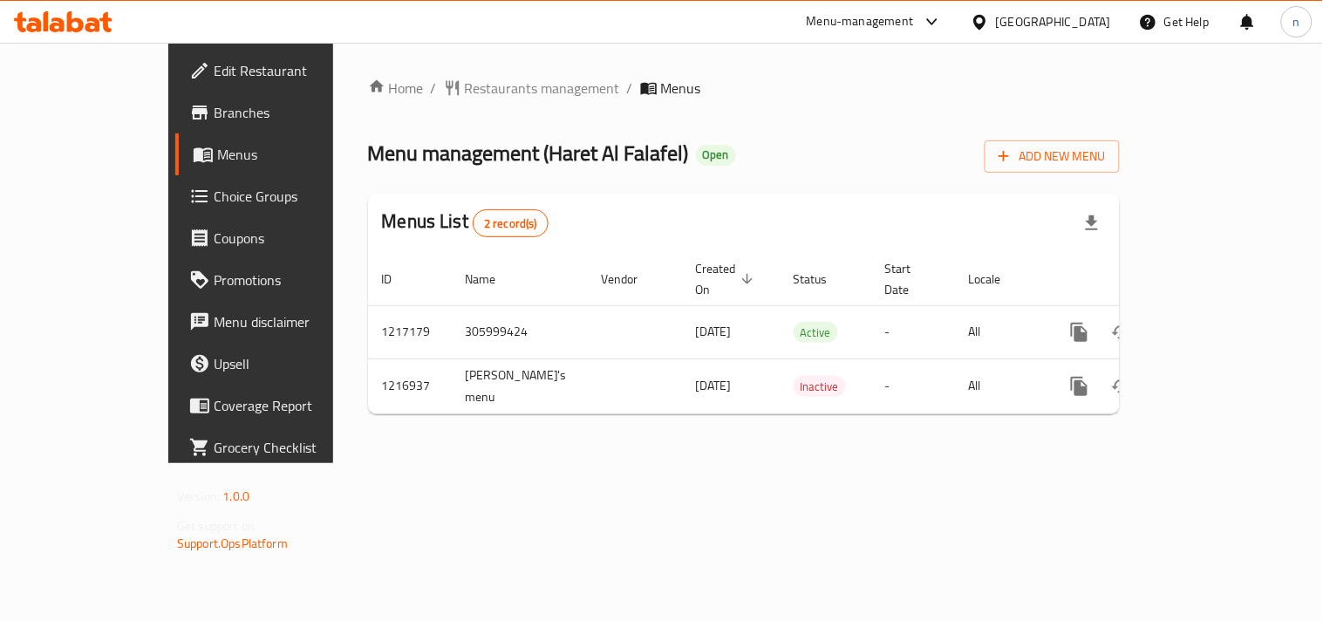
click at [996, 17] on div at bounding box center [982, 21] width 25 height 19
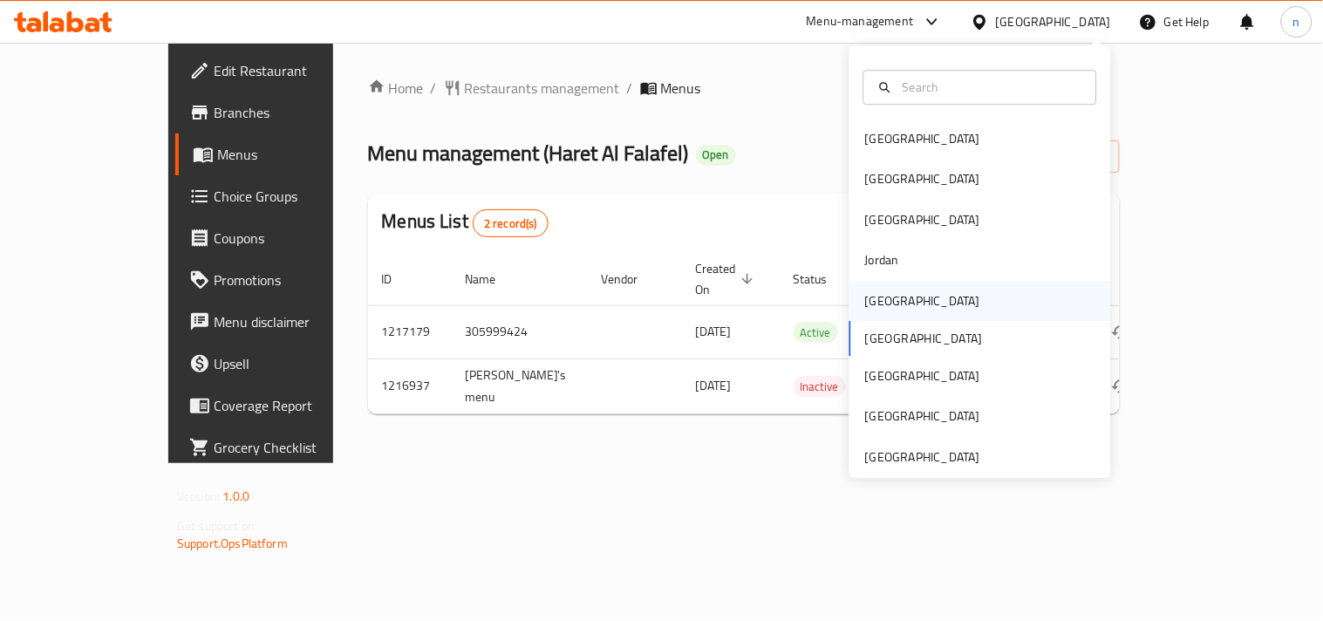
click at [892, 290] on div "[GEOGRAPHIC_DATA]" at bounding box center [922, 301] width 143 height 40
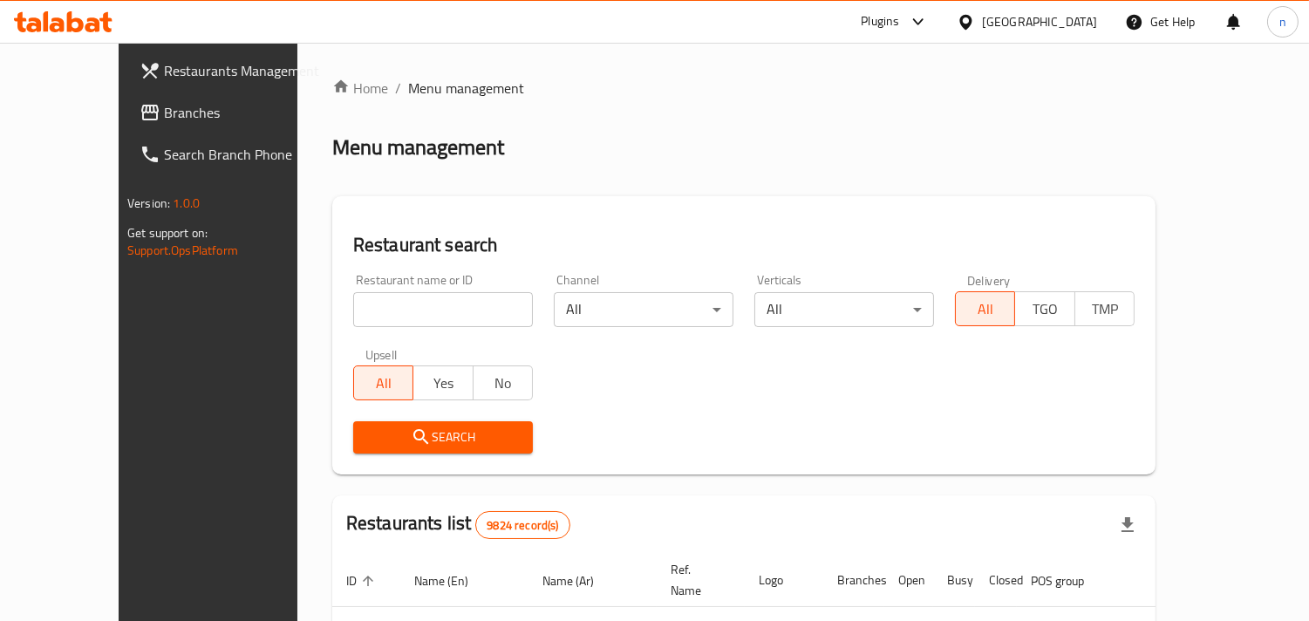
click at [164, 120] on span "Branches" at bounding box center [244, 112] width 160 height 21
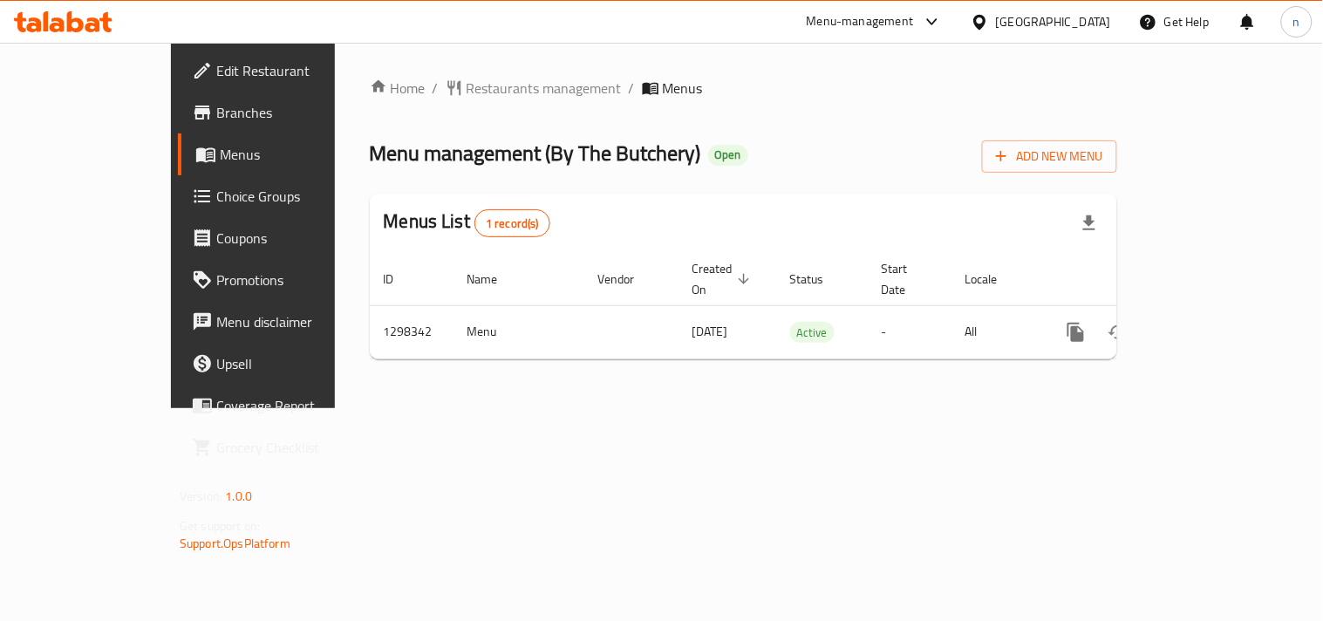
click at [989, 27] on icon at bounding box center [979, 22] width 18 height 18
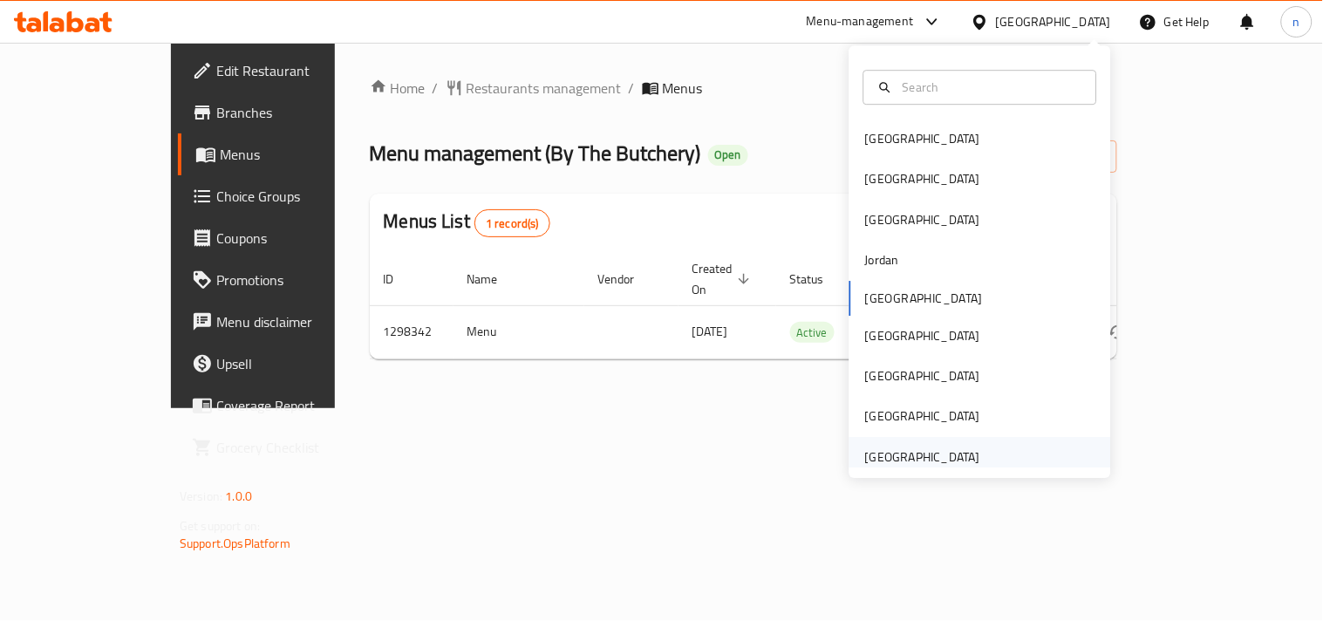
click at [878, 456] on div "[GEOGRAPHIC_DATA]" at bounding box center [922, 456] width 115 height 19
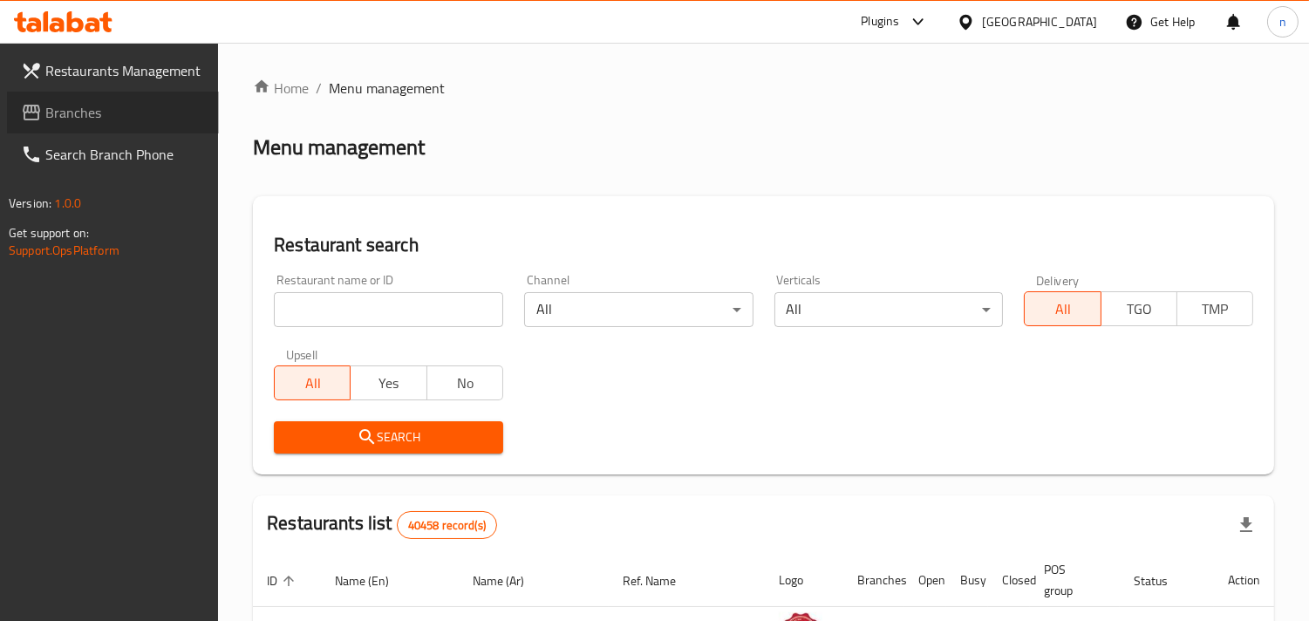
click at [106, 111] on span "Branches" at bounding box center [125, 112] width 160 height 21
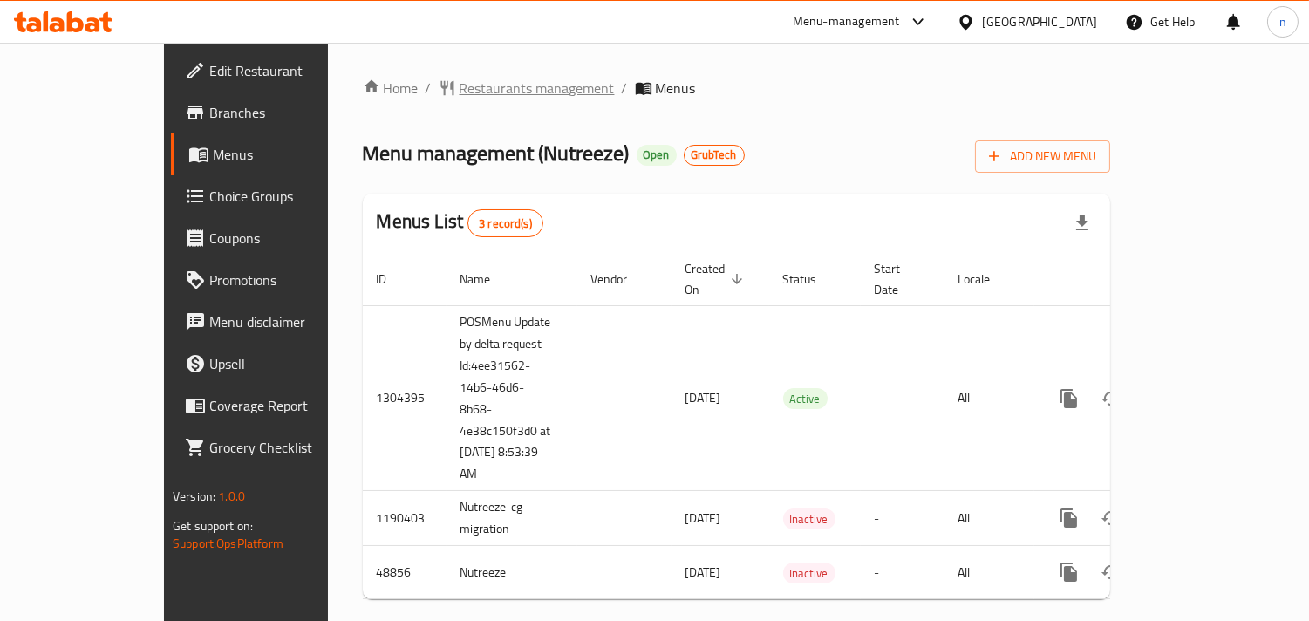
click at [460, 90] on span "Restaurants management" at bounding box center [537, 88] width 155 height 21
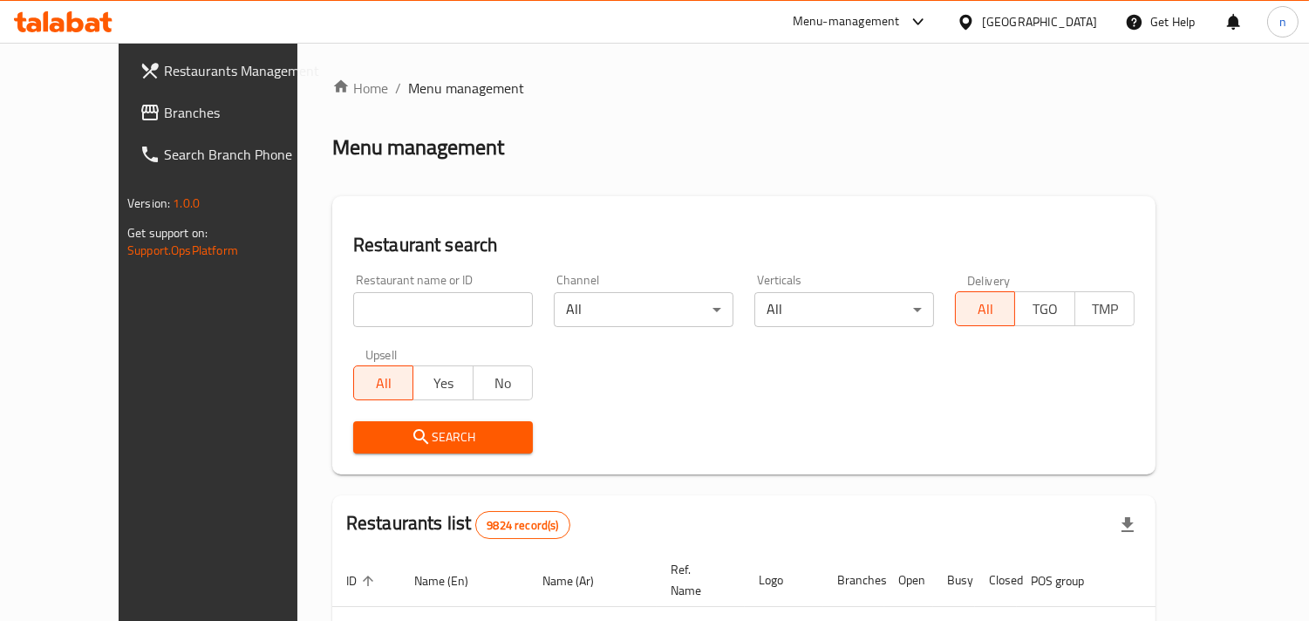
click at [353, 308] on input "search" at bounding box center [443, 309] width 180 height 35
paste input "24639"
type input "24639"
click button "Search" at bounding box center [443, 437] width 180 height 32
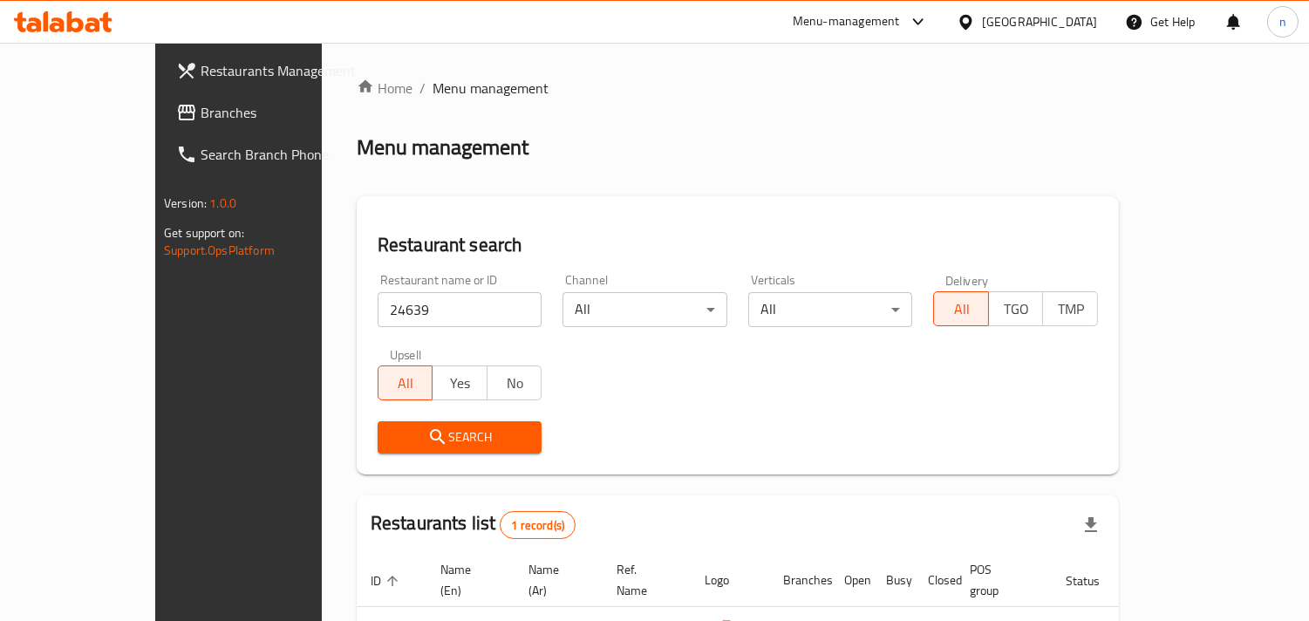
click at [392, 436] on span "Search" at bounding box center [460, 437] width 137 height 22
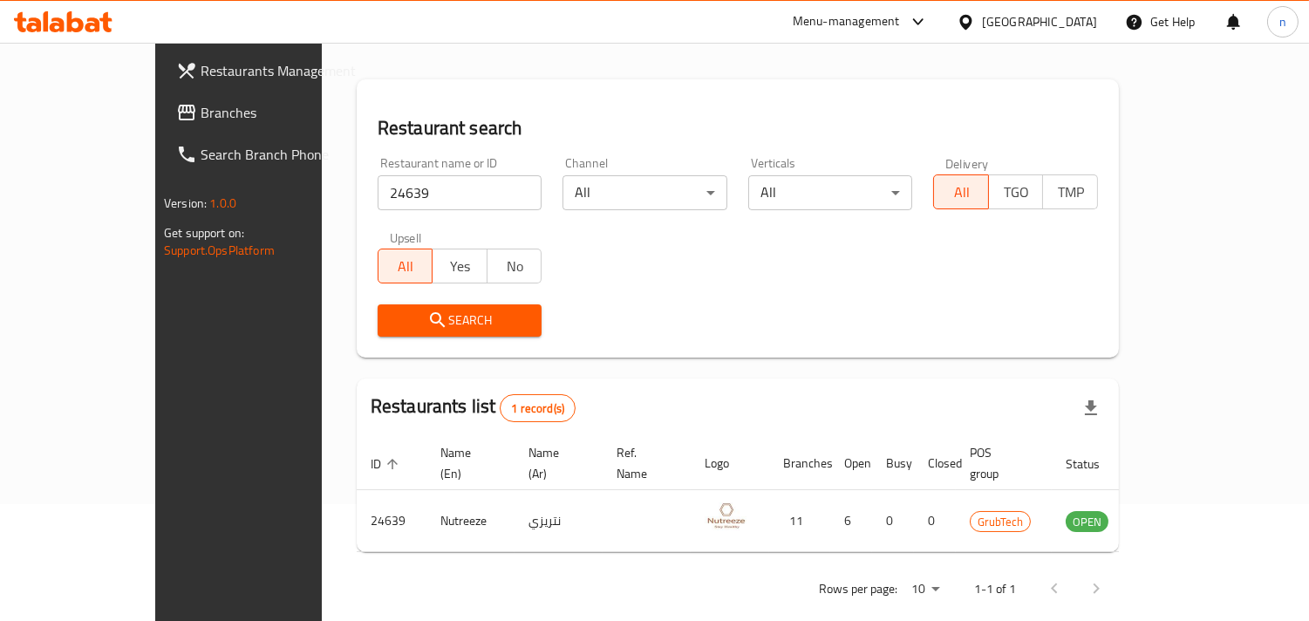
scroll to position [123, 0]
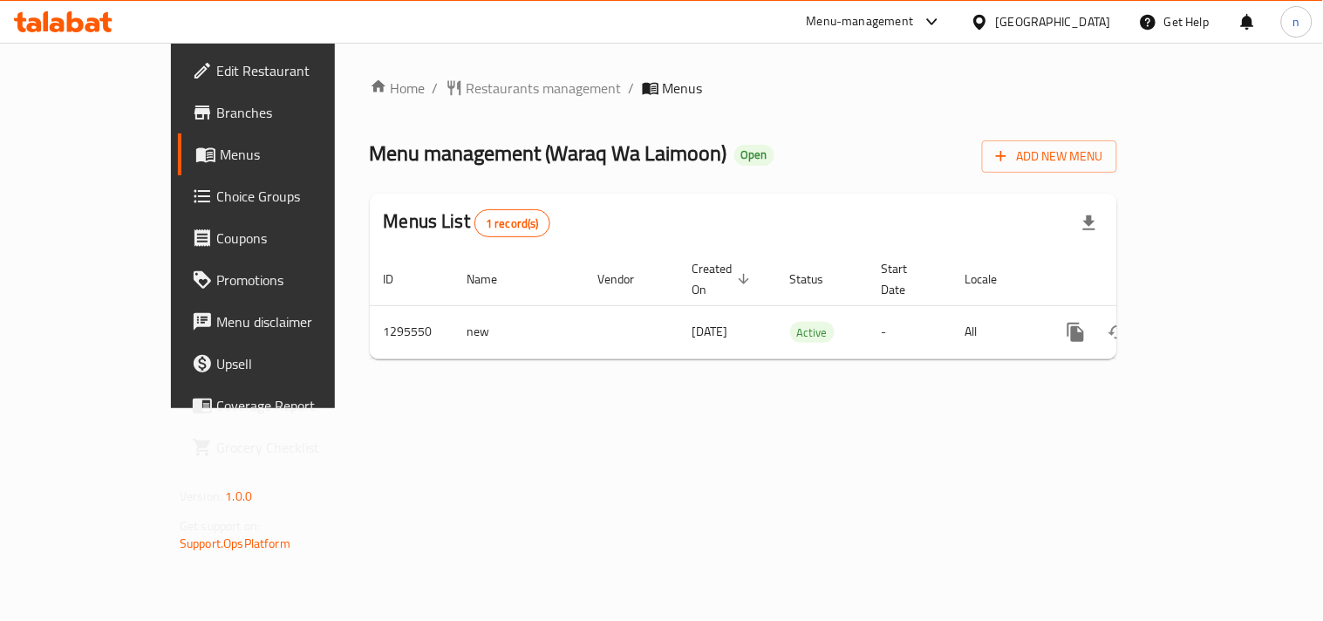
click at [980, 19] on icon at bounding box center [979, 22] width 18 height 18
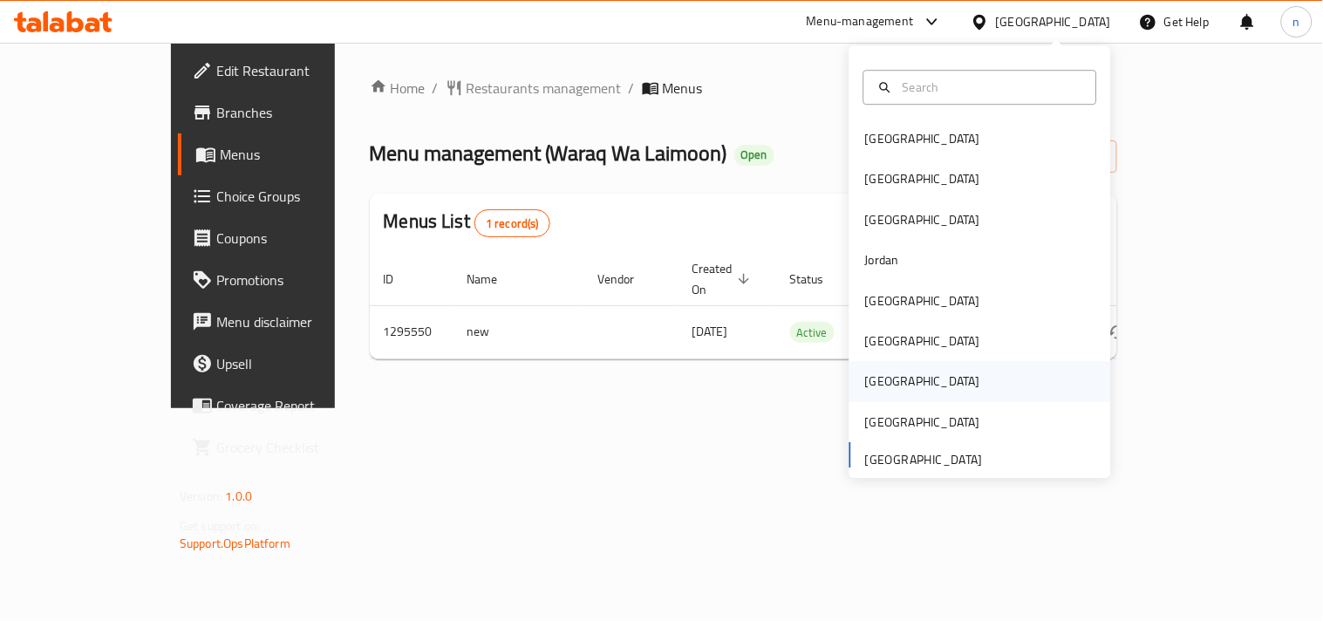
click at [874, 380] on div "[GEOGRAPHIC_DATA]" at bounding box center [922, 381] width 115 height 19
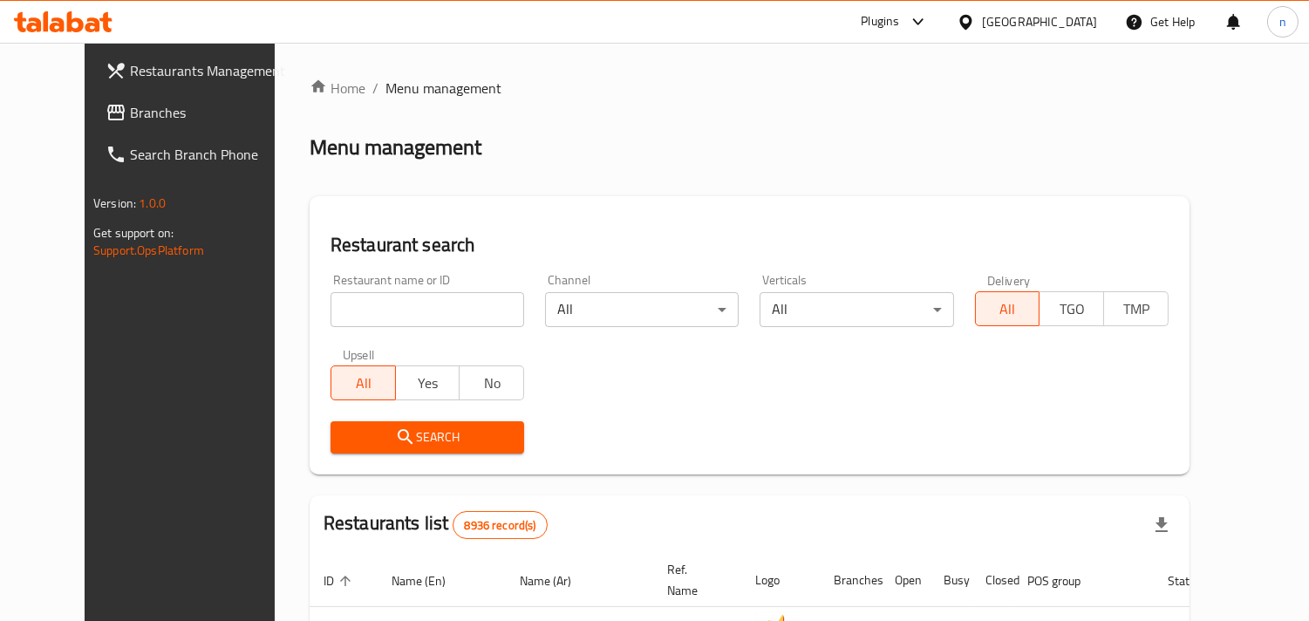
click at [130, 117] on span "Branches" at bounding box center [210, 112] width 160 height 21
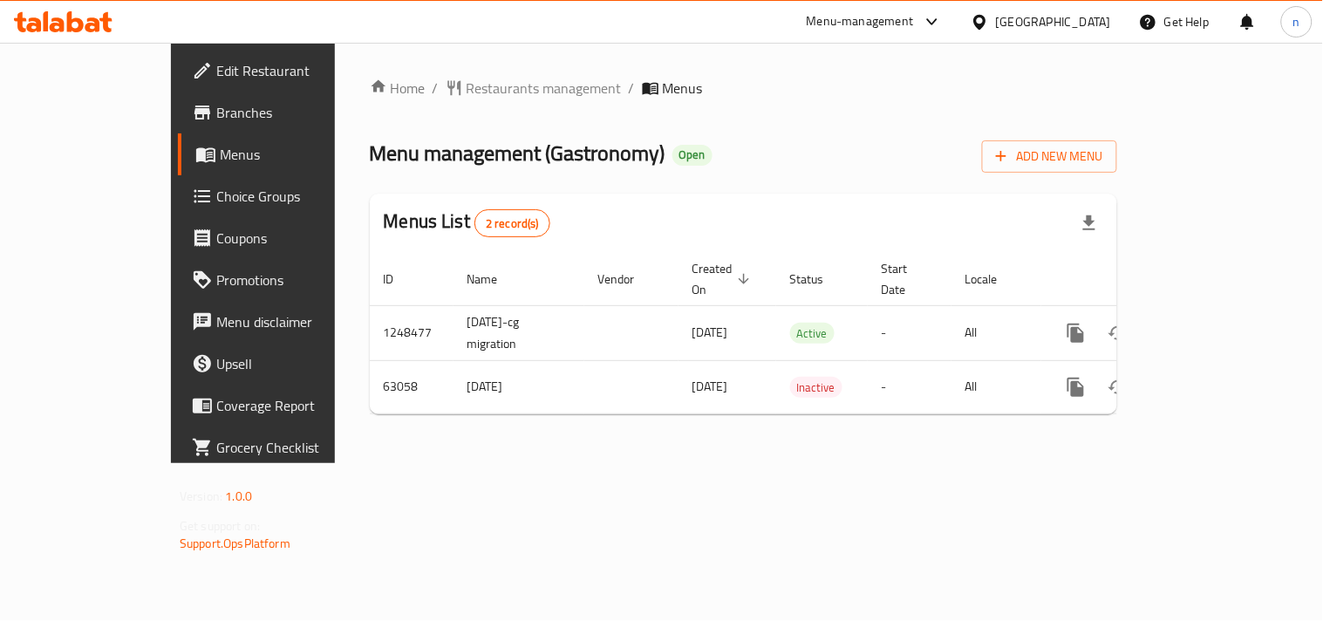
click at [989, 14] on icon at bounding box center [979, 22] width 18 height 18
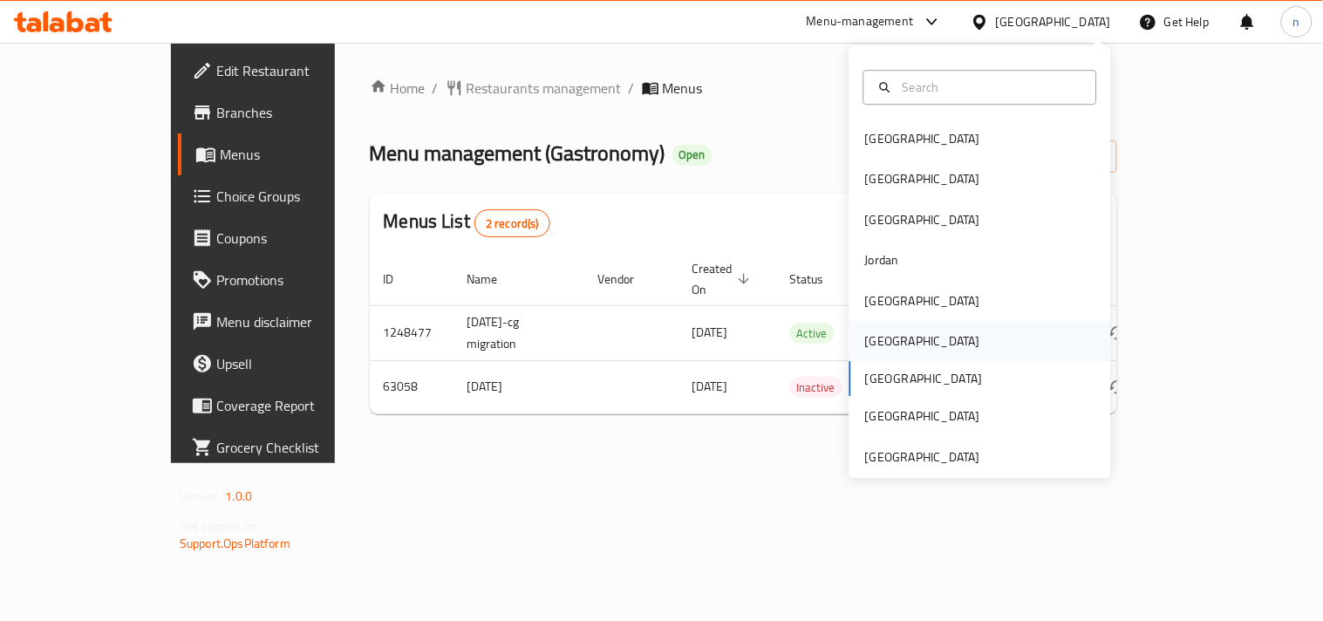
click at [874, 331] on div "[GEOGRAPHIC_DATA]" at bounding box center [922, 340] width 115 height 19
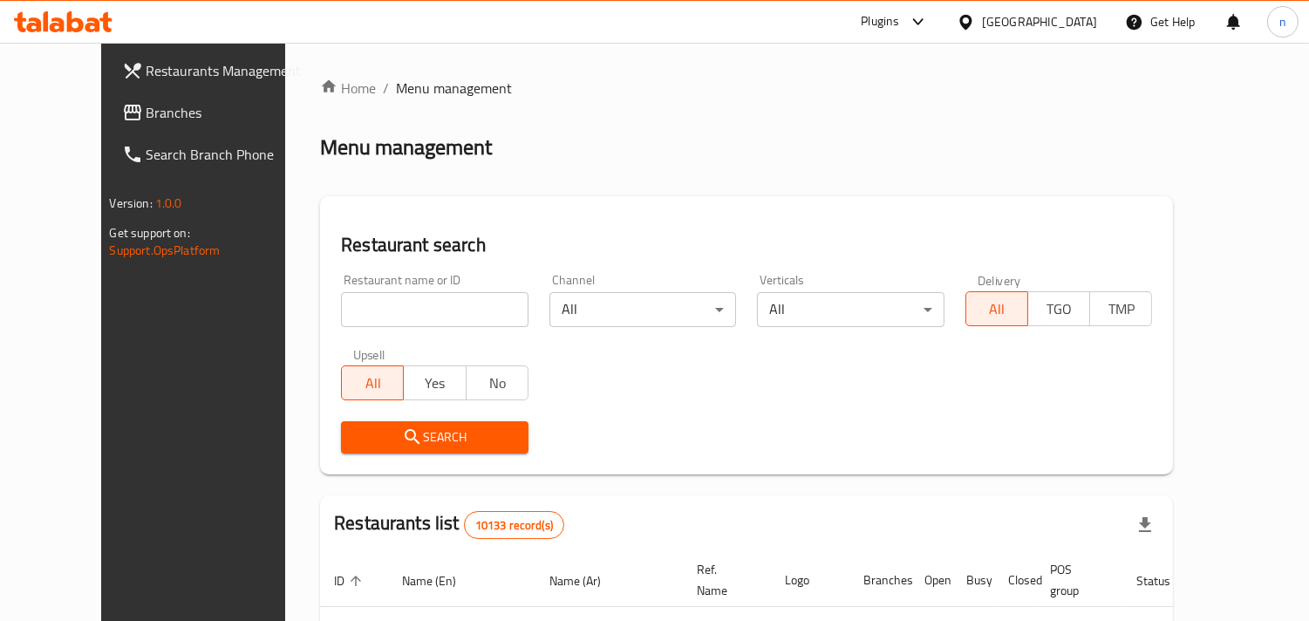
click at [146, 116] on span "Branches" at bounding box center [226, 112] width 160 height 21
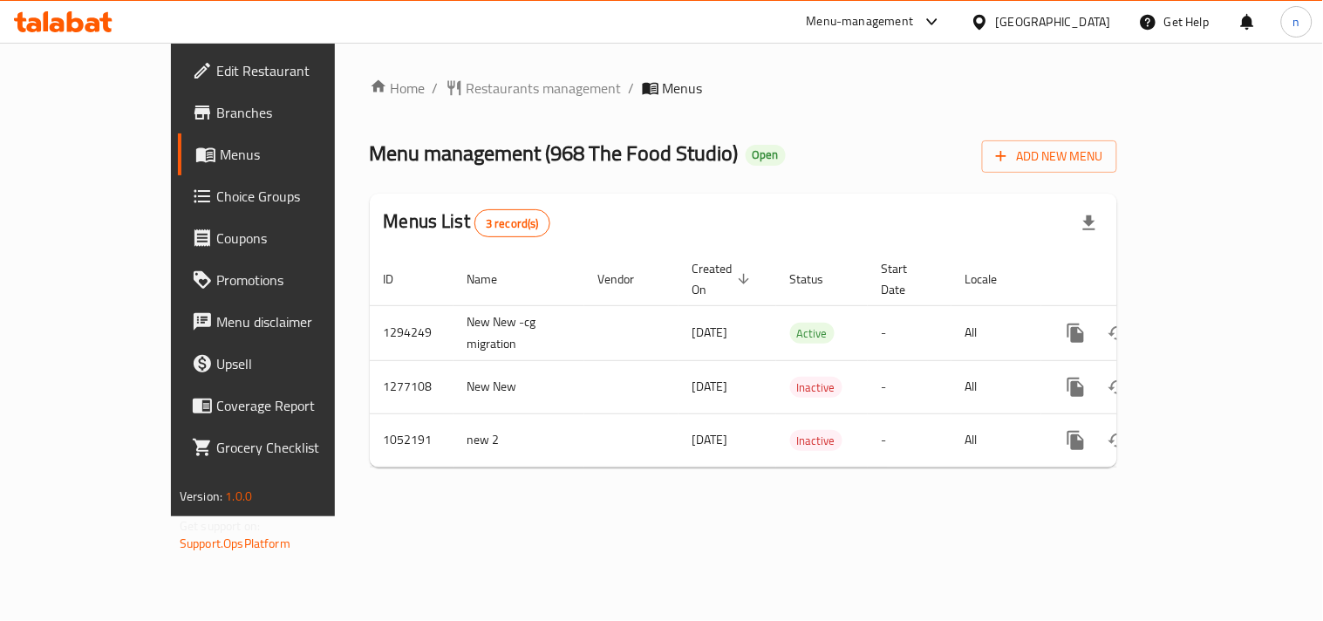
click at [985, 17] on icon at bounding box center [979, 21] width 12 height 15
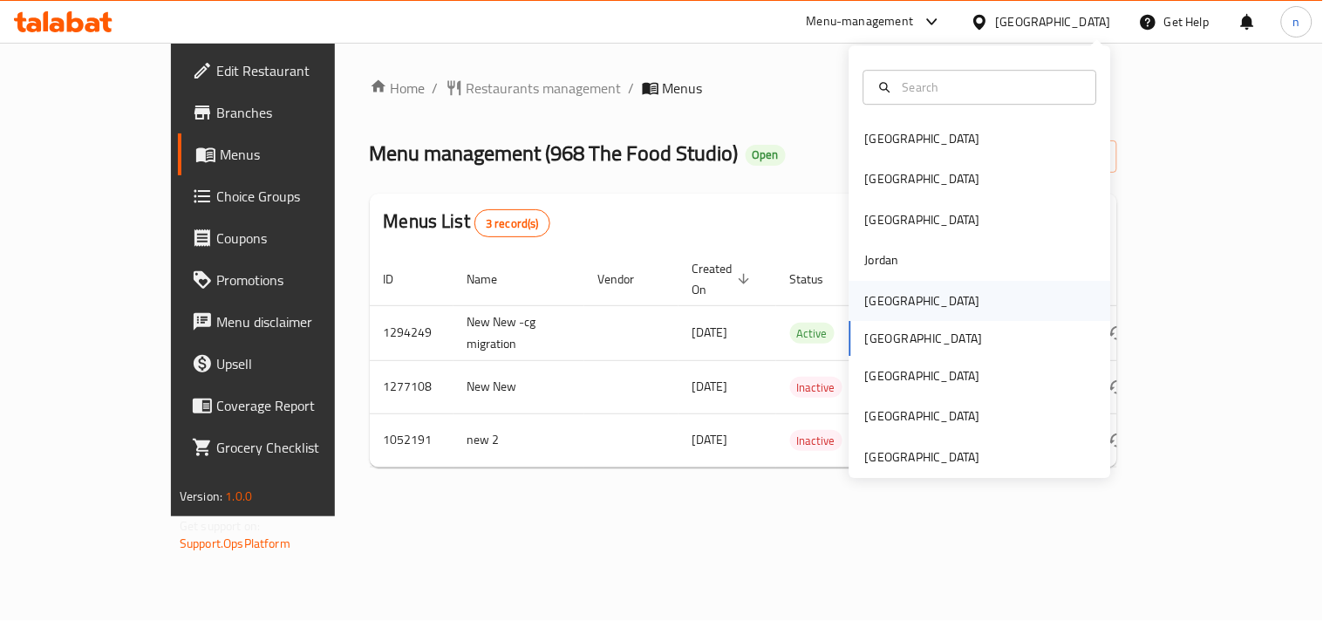
click at [873, 301] on div "[GEOGRAPHIC_DATA]" at bounding box center [922, 300] width 115 height 19
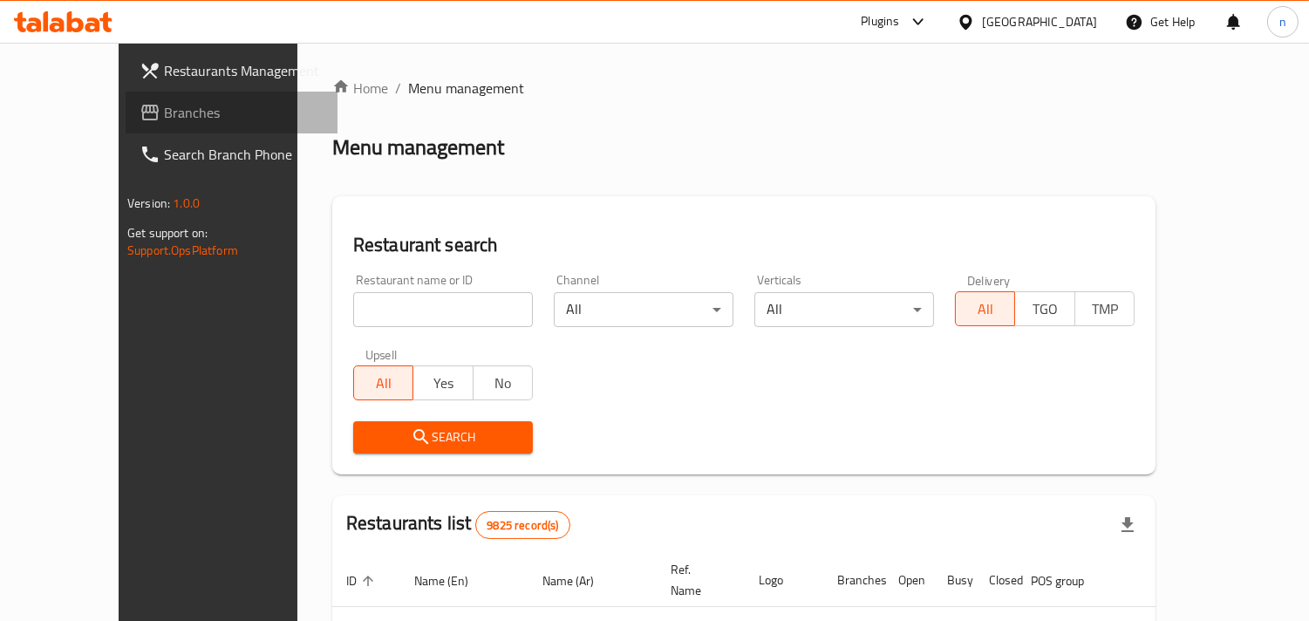
click at [164, 118] on span "Branches" at bounding box center [244, 112] width 160 height 21
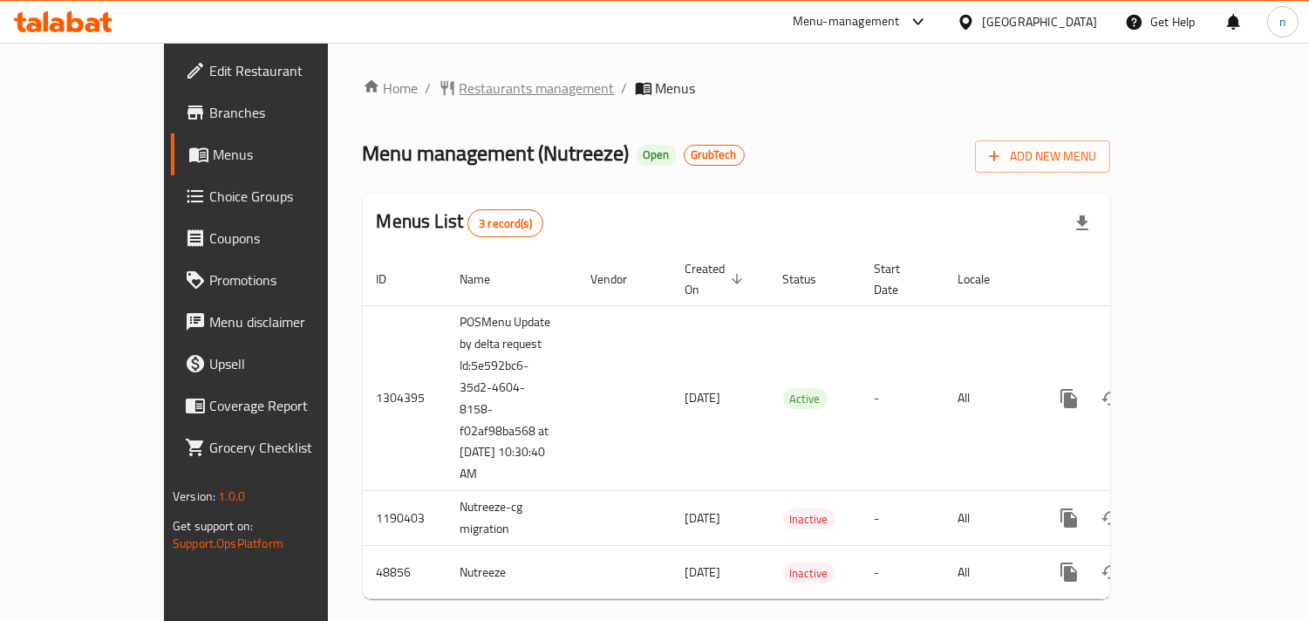
click at [460, 91] on span "Restaurants management" at bounding box center [537, 88] width 155 height 21
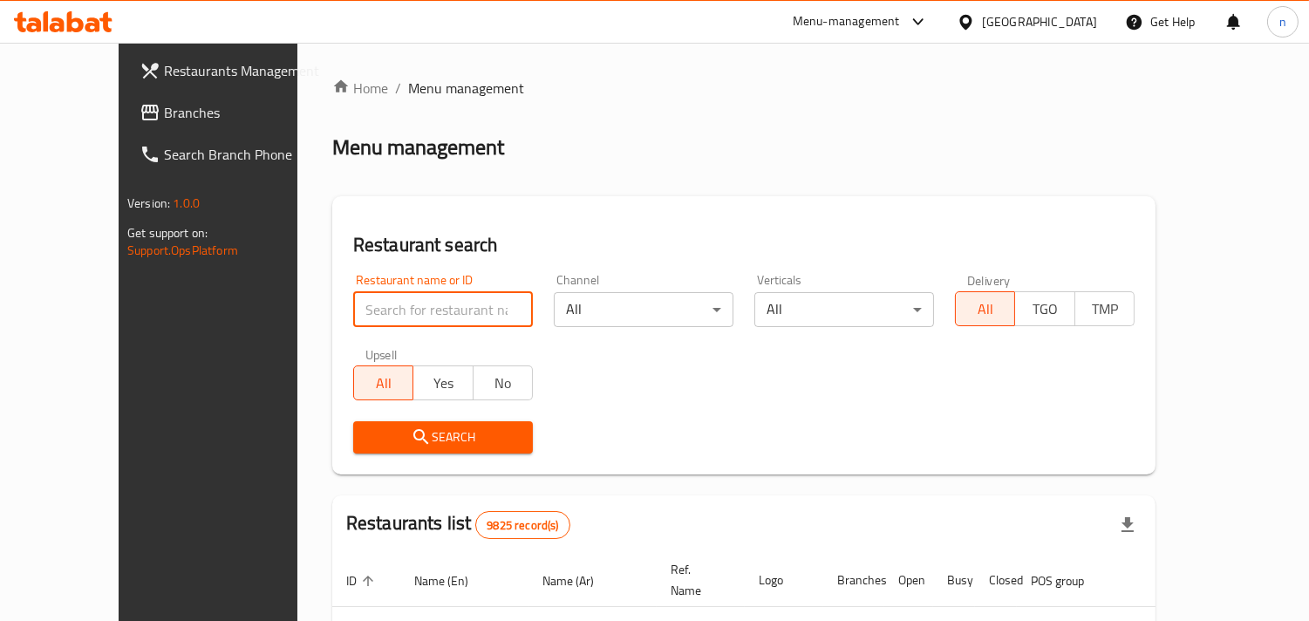
click at [353, 310] on input "search" at bounding box center [443, 309] width 180 height 35
paste input "24639"
type input "24639"
click button "Search" at bounding box center [443, 437] width 180 height 32
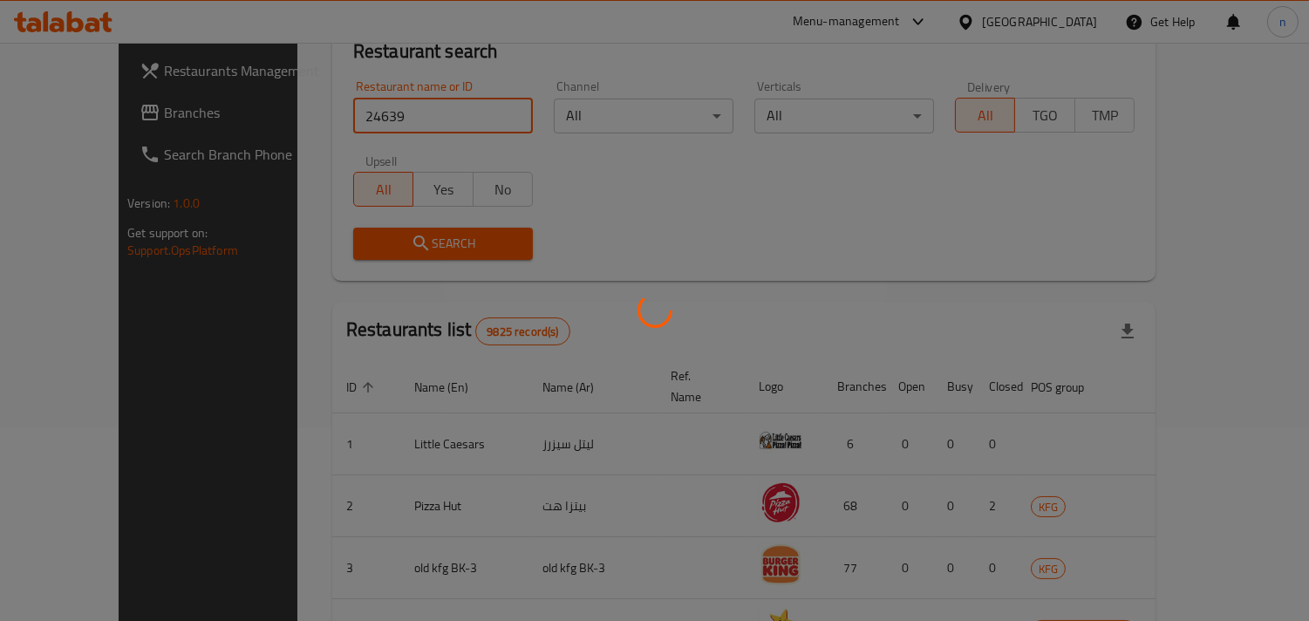
scroll to position [123, 0]
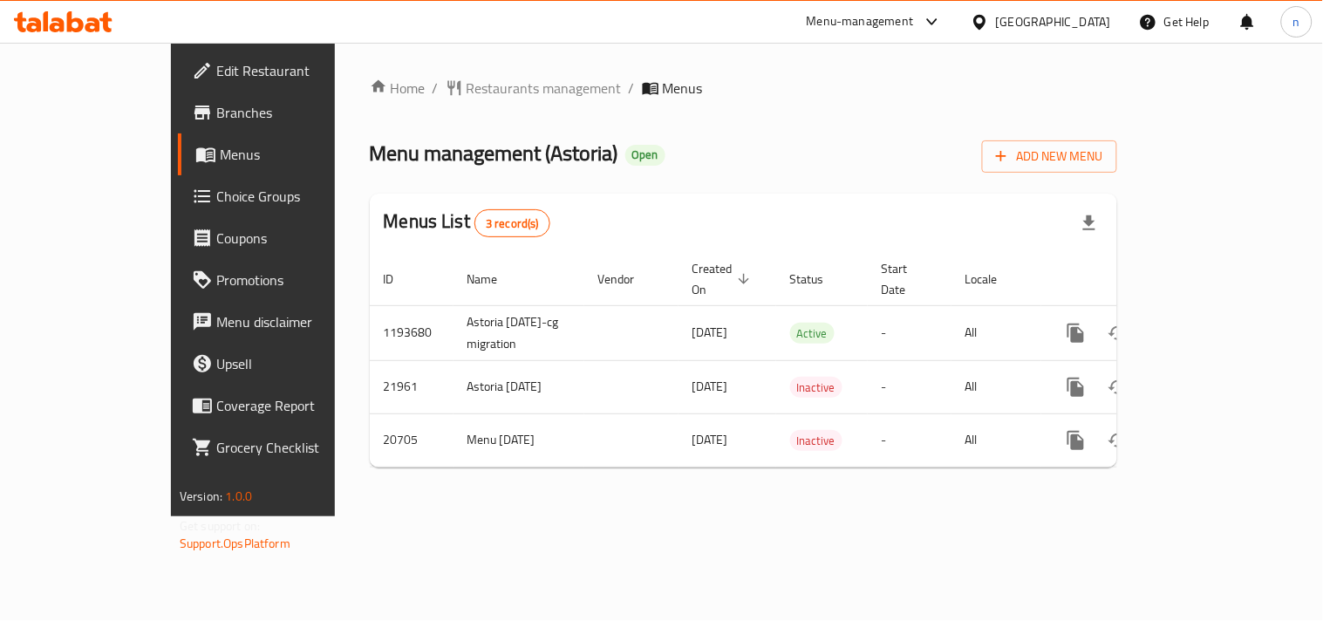
click at [1001, 23] on div "[GEOGRAPHIC_DATA]" at bounding box center [1053, 21] width 115 height 19
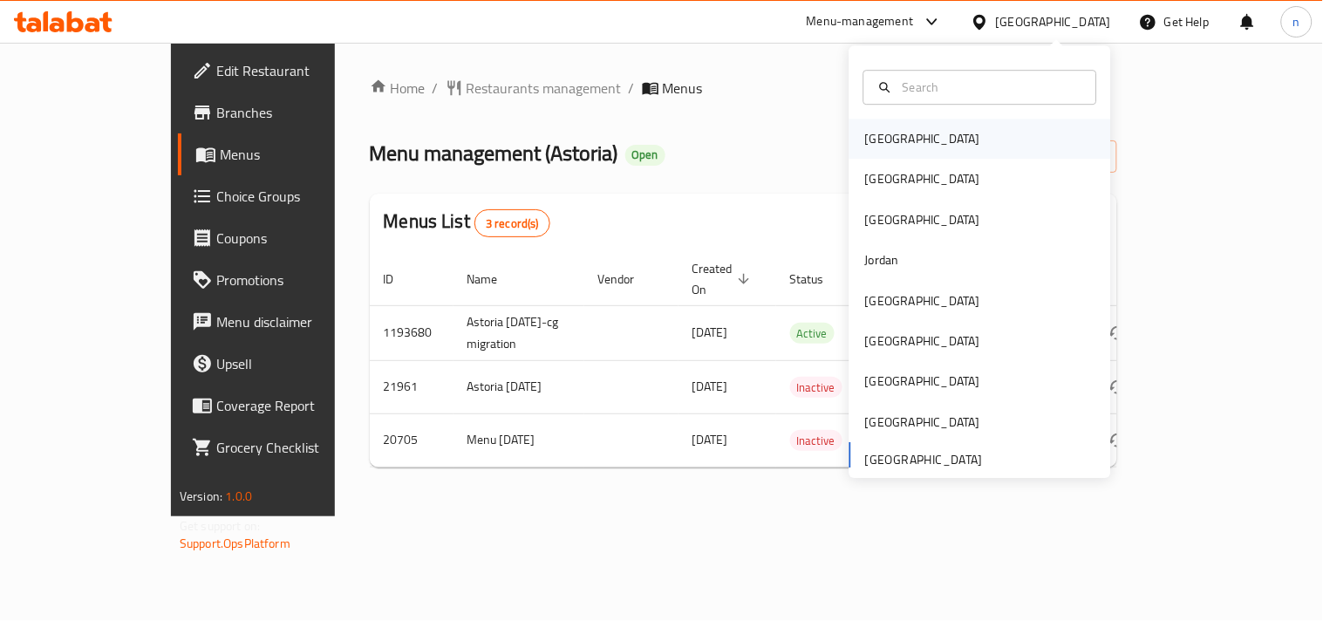
click at [887, 140] on div "Bahrain" at bounding box center [922, 138] width 115 height 19
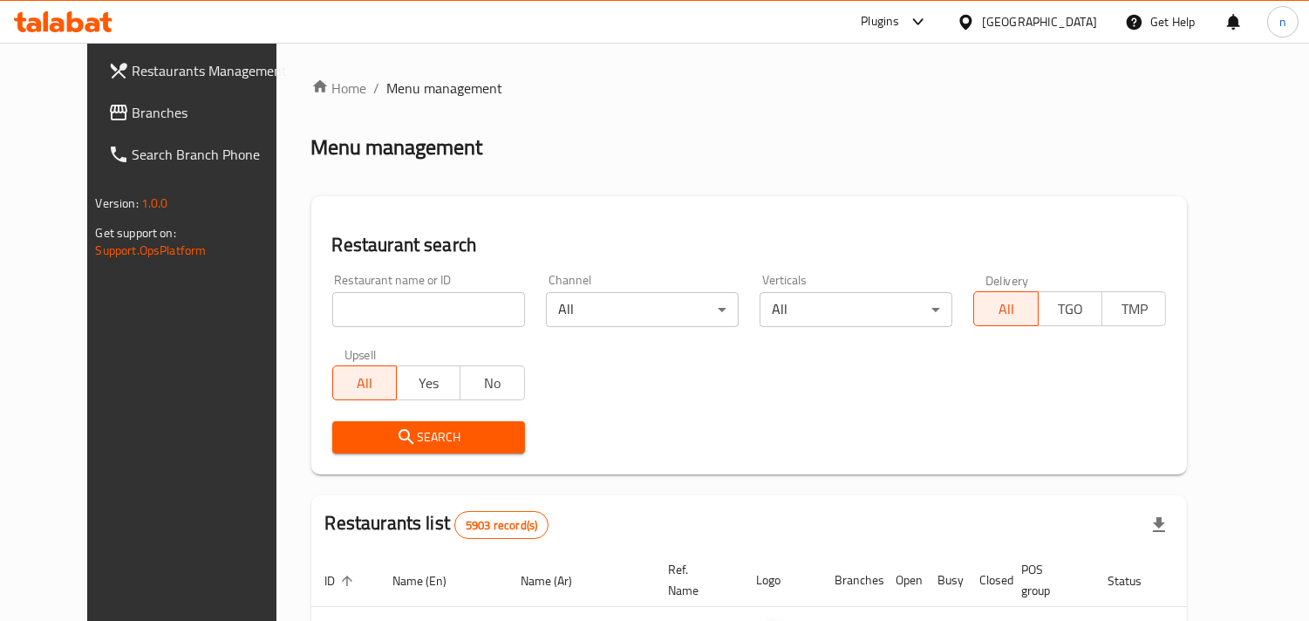
click at [975, 18] on icon at bounding box center [966, 22] width 18 height 18
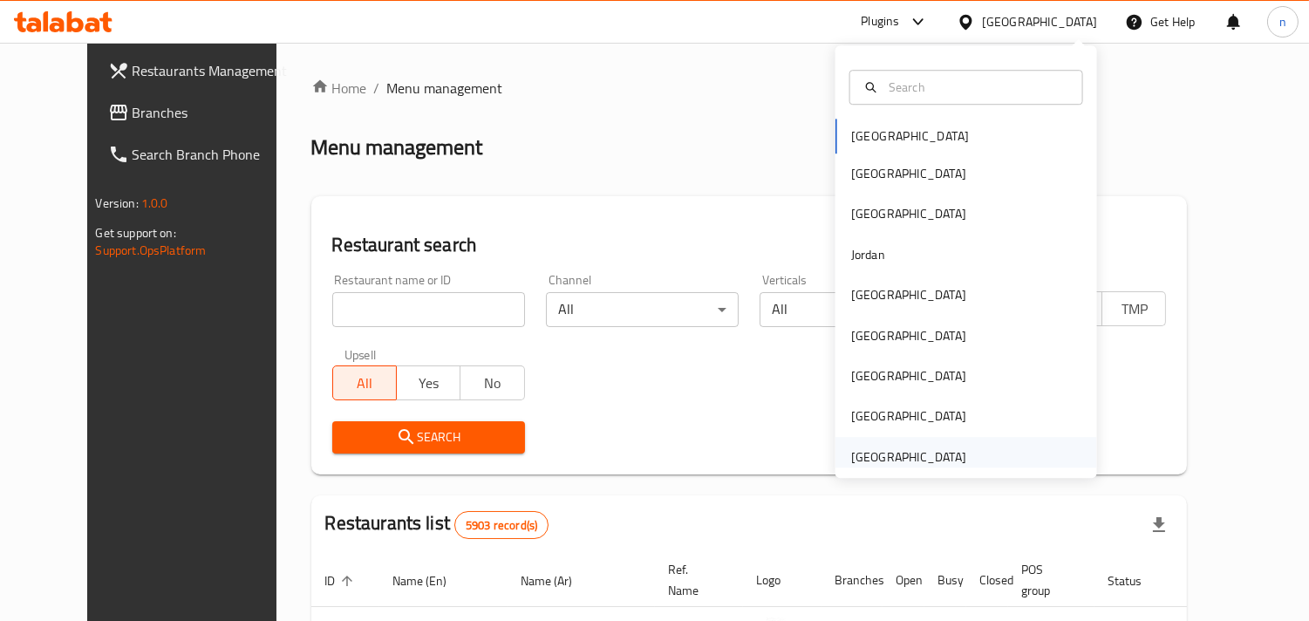
click at [894, 447] on div "[GEOGRAPHIC_DATA]" at bounding box center [908, 456] width 115 height 19
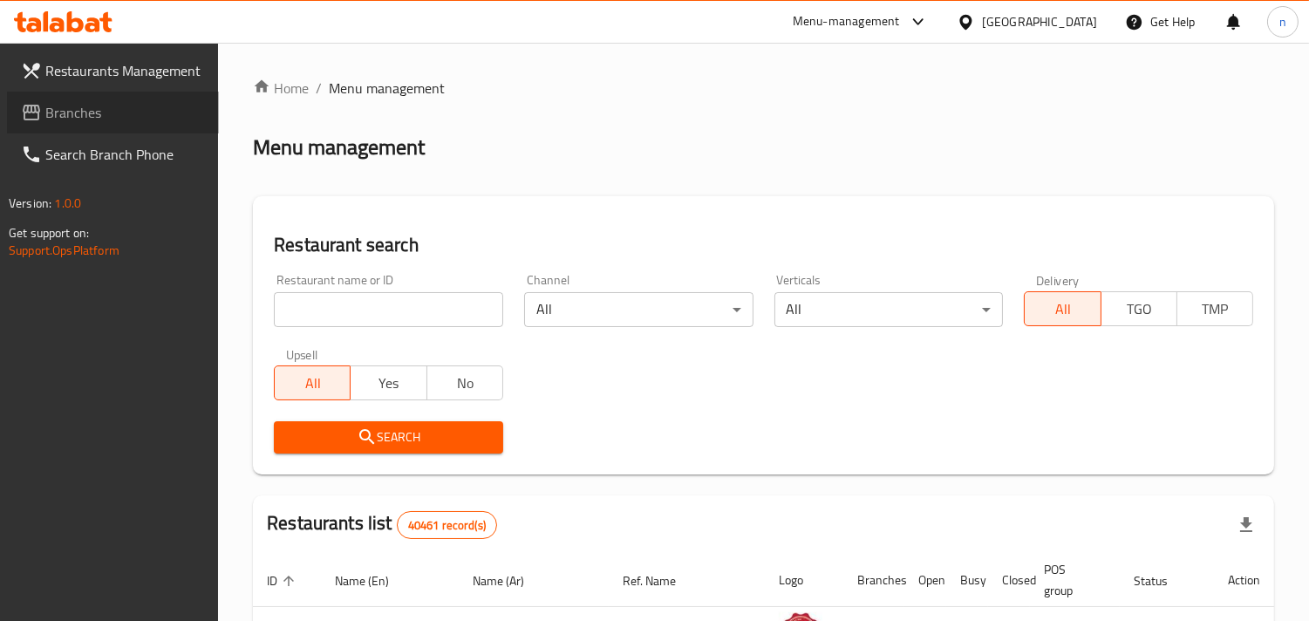
click at [96, 94] on link "Branches" at bounding box center [113, 113] width 212 height 42
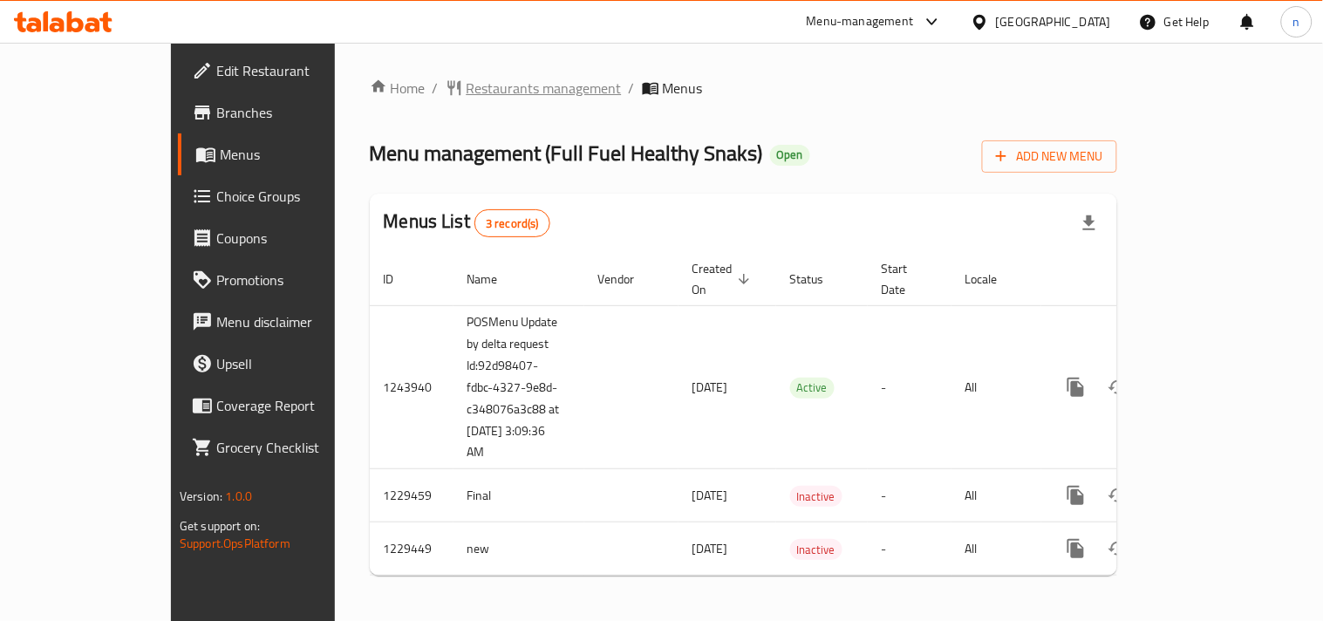
click at [466, 91] on span "Restaurants management" at bounding box center [543, 88] width 155 height 21
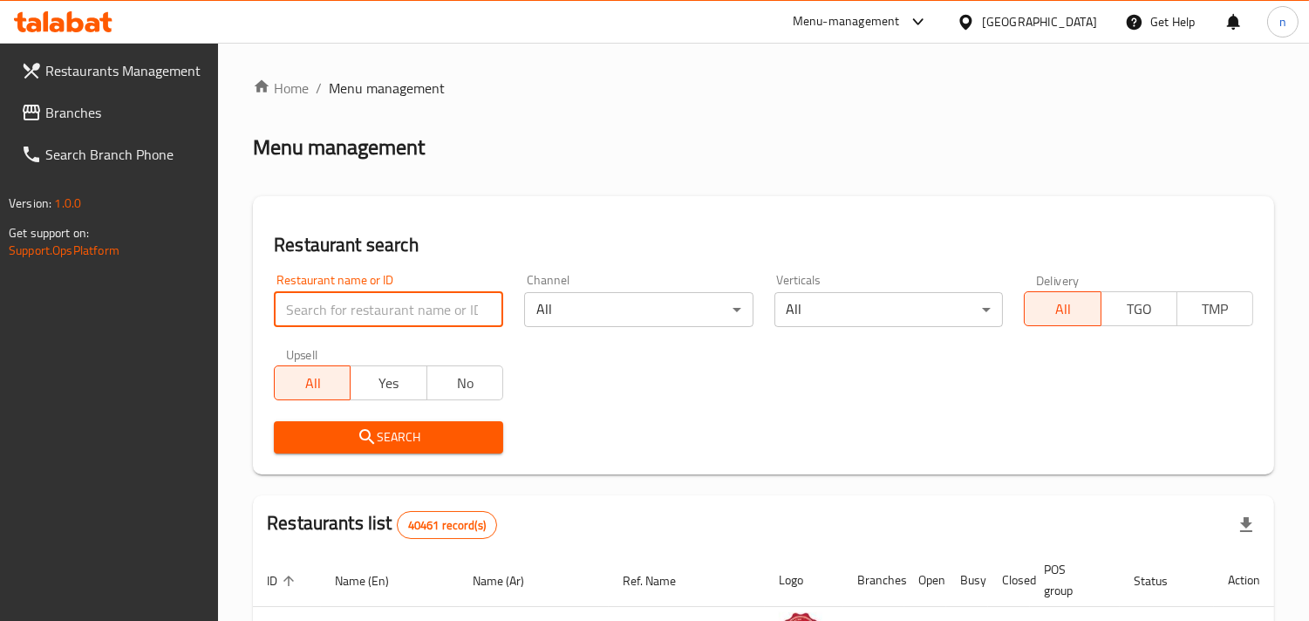
click at [378, 311] on input "search" at bounding box center [388, 309] width 229 height 35
paste input "676699"
type input "676699"
click button "Search" at bounding box center [388, 437] width 229 height 32
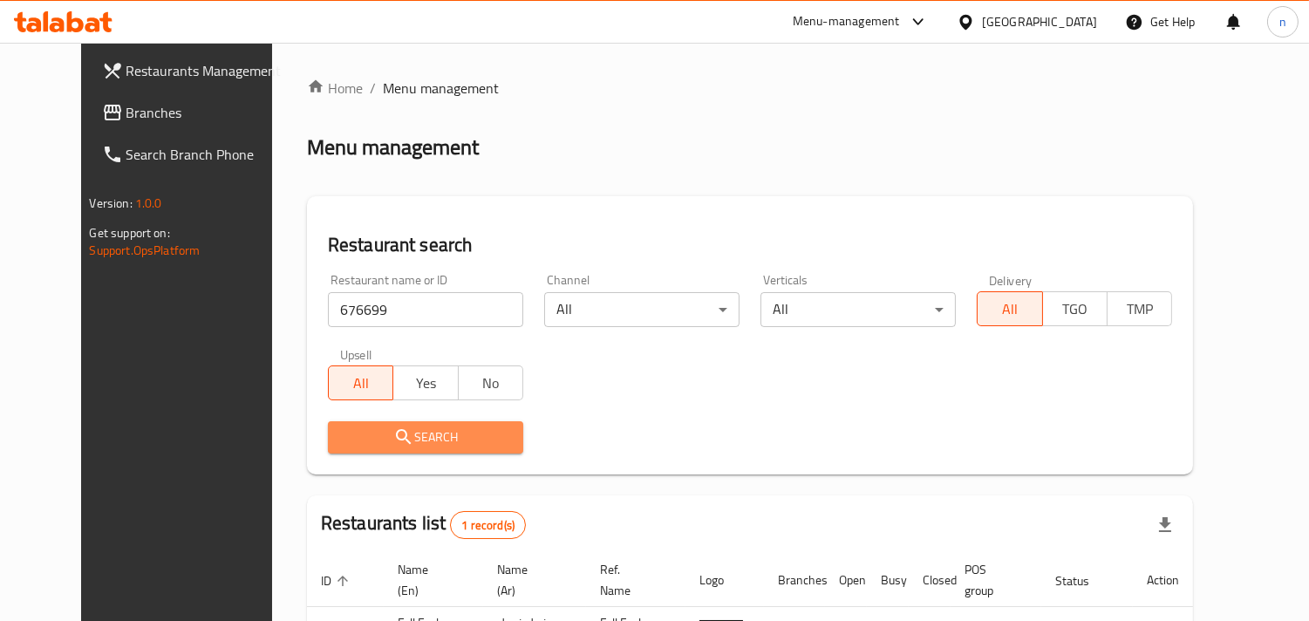
click at [464, 436] on span "Search" at bounding box center [425, 437] width 167 height 22
click at [974, 16] on icon at bounding box center [966, 22] width 18 height 18
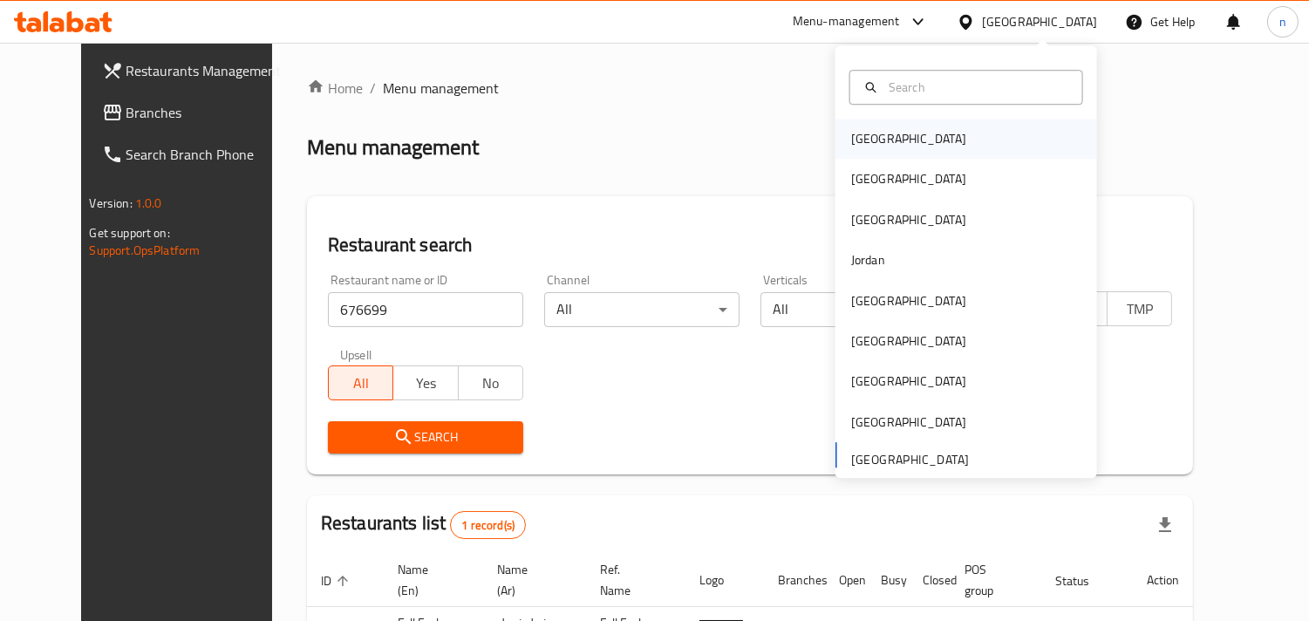
click at [851, 144] on div "Bahrain" at bounding box center [908, 138] width 115 height 19
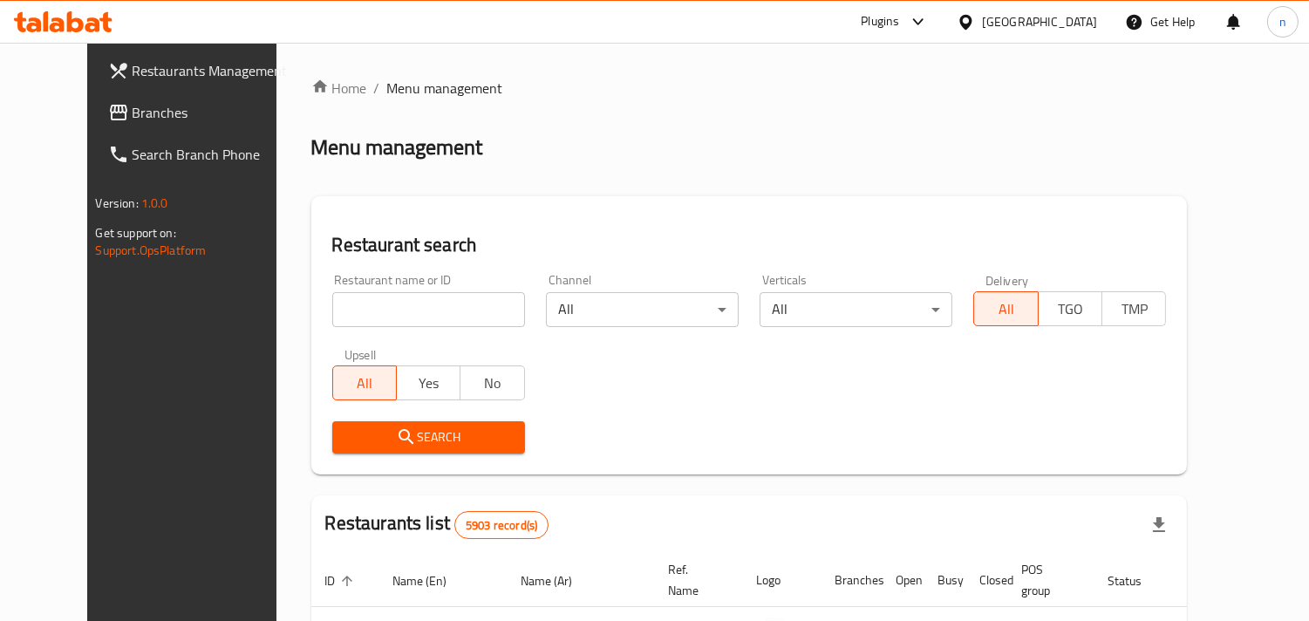
click at [975, 20] on icon at bounding box center [966, 22] width 18 height 18
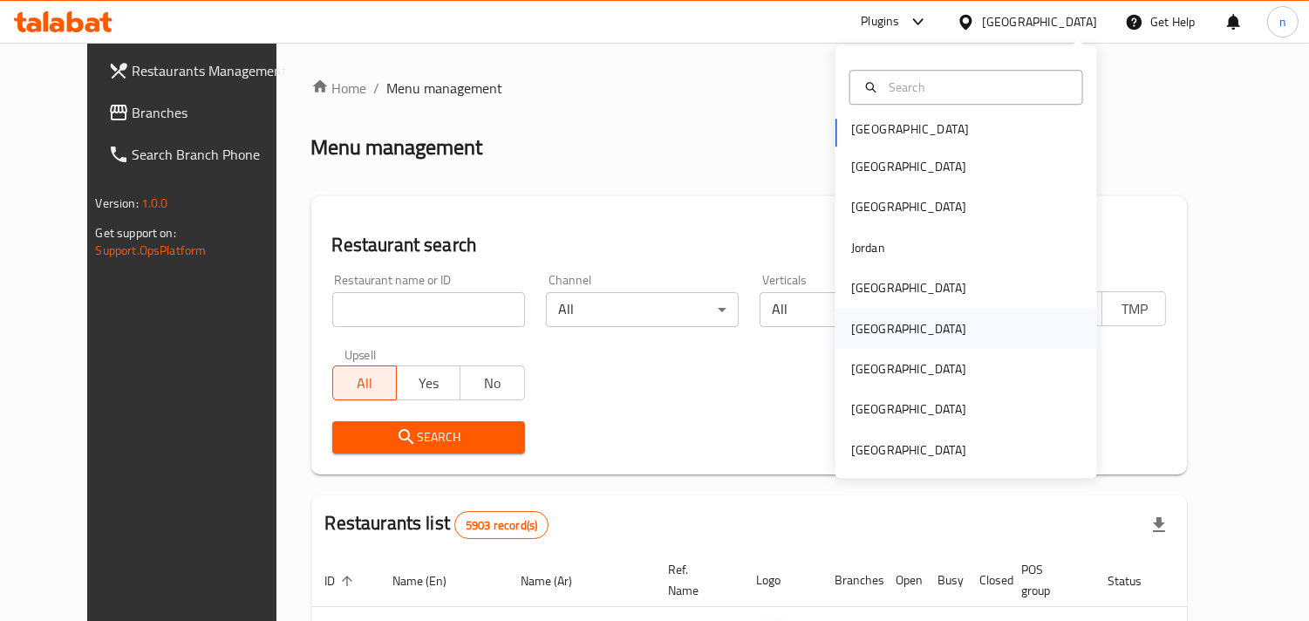
scroll to position [10, 0]
click at [857, 443] on div "[GEOGRAPHIC_DATA]" at bounding box center [908, 447] width 115 height 19
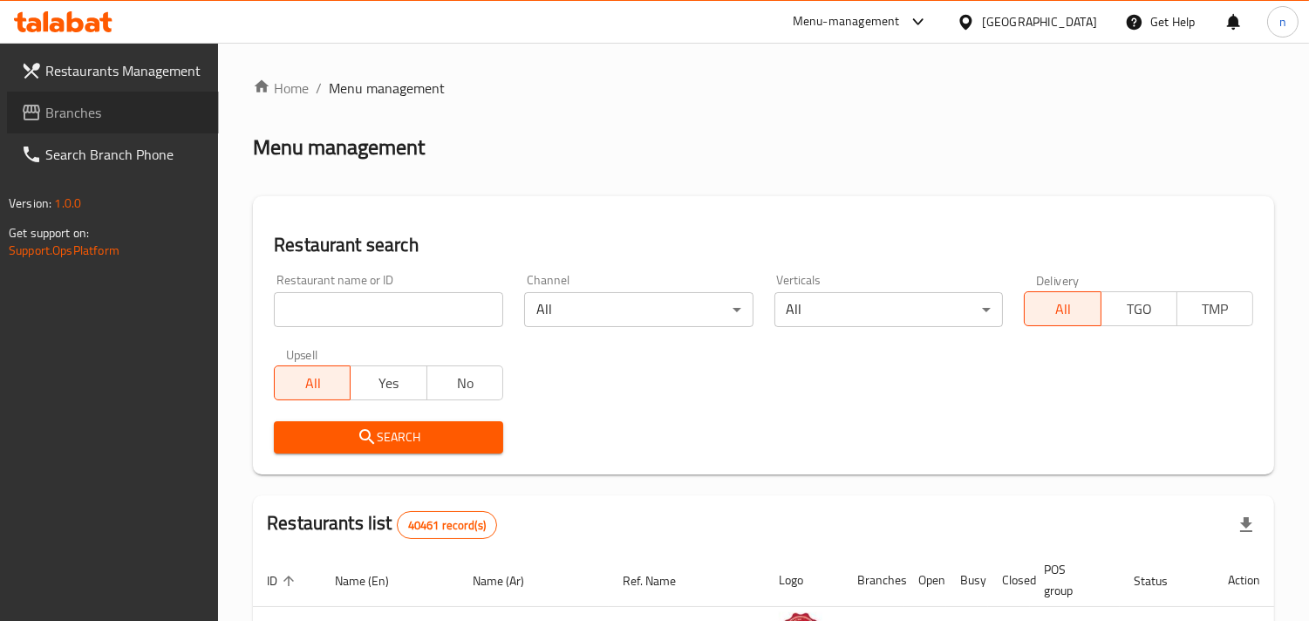
click at [89, 113] on span "Branches" at bounding box center [125, 112] width 160 height 21
